Goal: Task Accomplishment & Management: Manage account settings

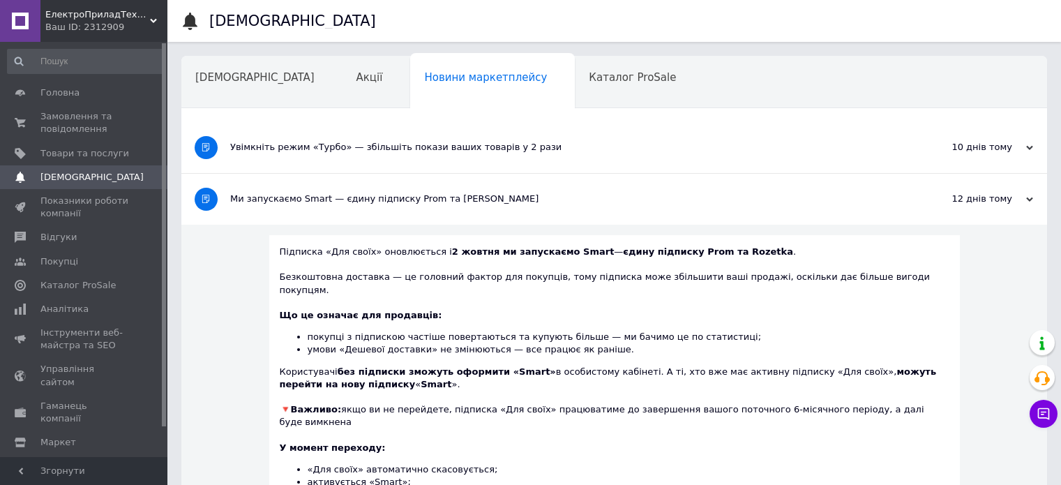
scroll to position [167, 0]
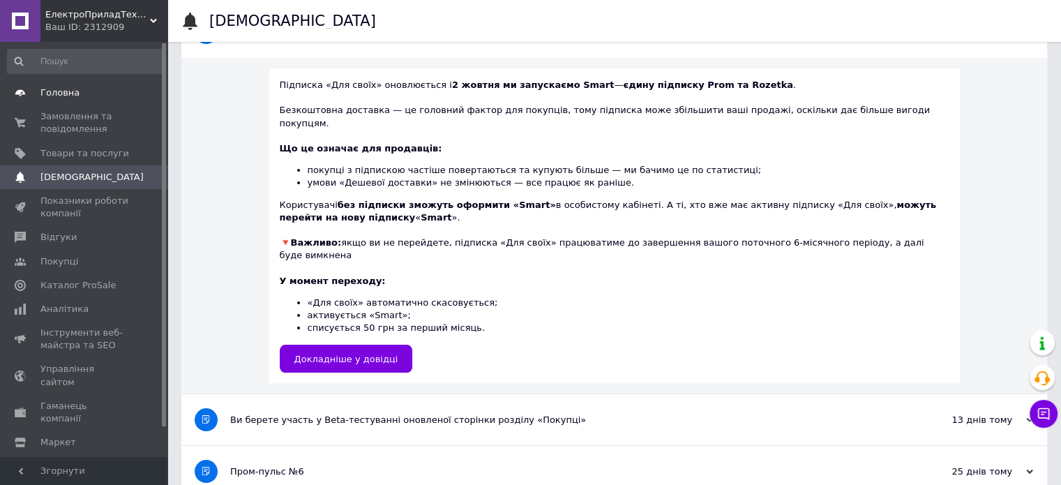
click at [98, 103] on link "Головна" at bounding box center [86, 93] width 172 height 24
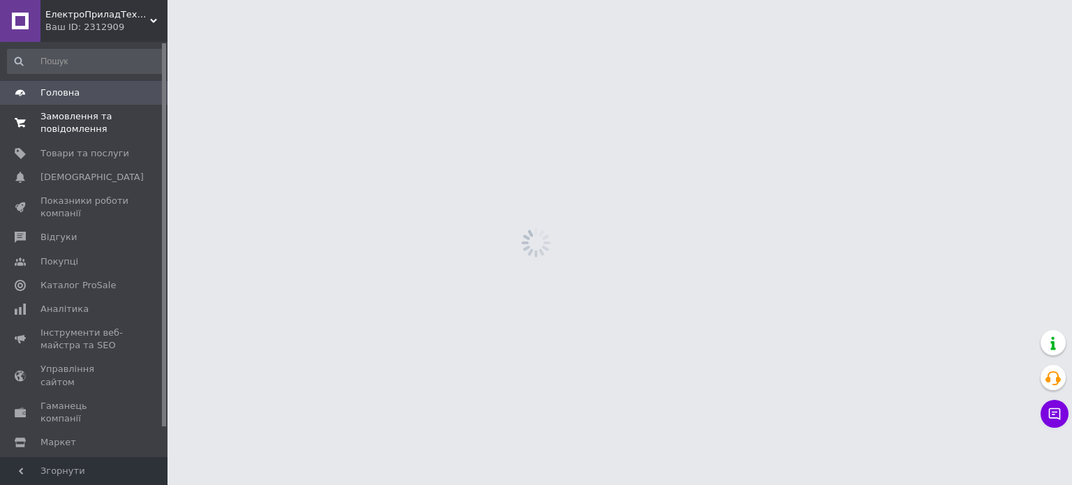
click at [96, 128] on span "Замовлення та повідомлення" at bounding box center [84, 122] width 89 height 25
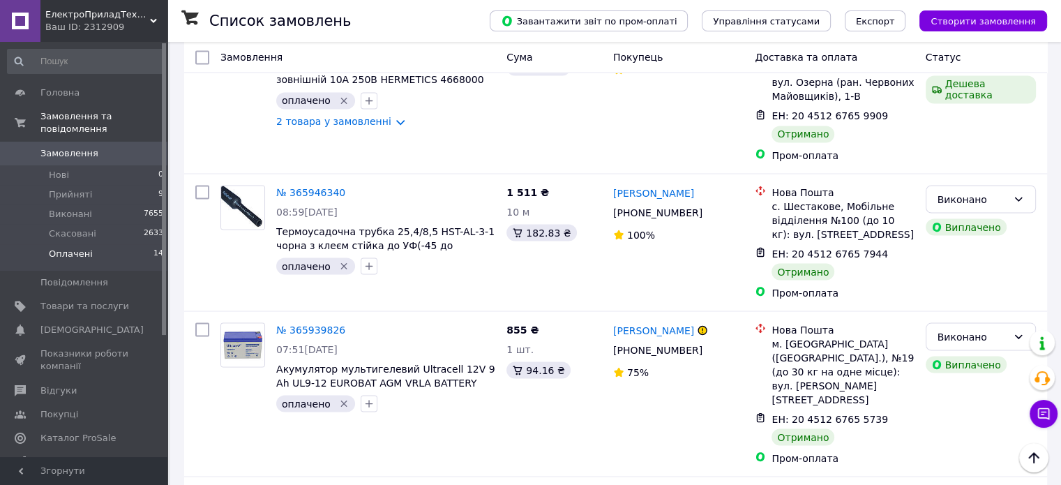
click at [65, 244] on li "Оплачені 14" at bounding box center [86, 257] width 172 height 27
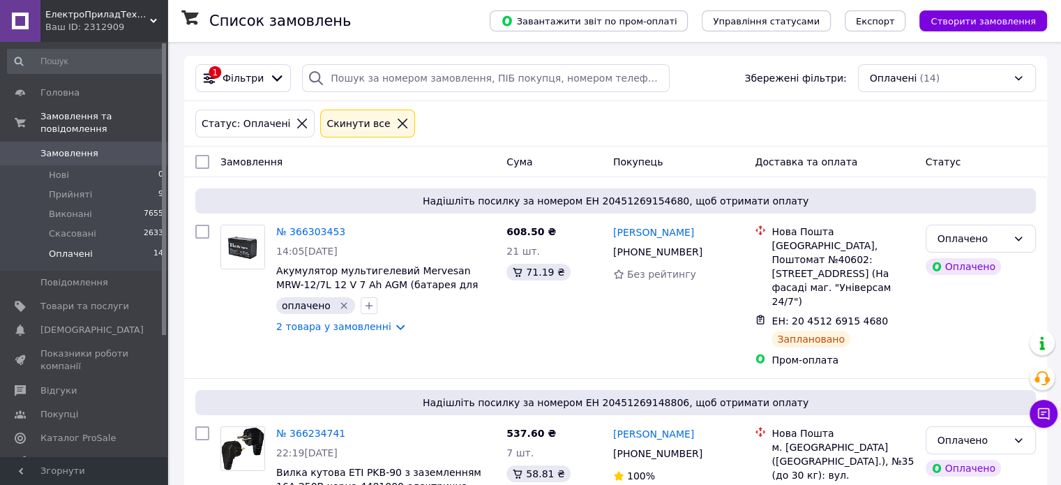
click at [76, 248] on span "Оплачені" at bounding box center [71, 254] width 44 height 13
